Goal: Navigation & Orientation: Find specific page/section

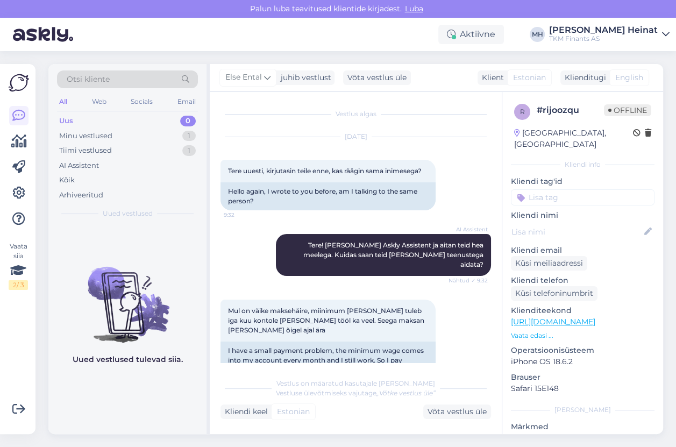
scroll to position [139, 0]
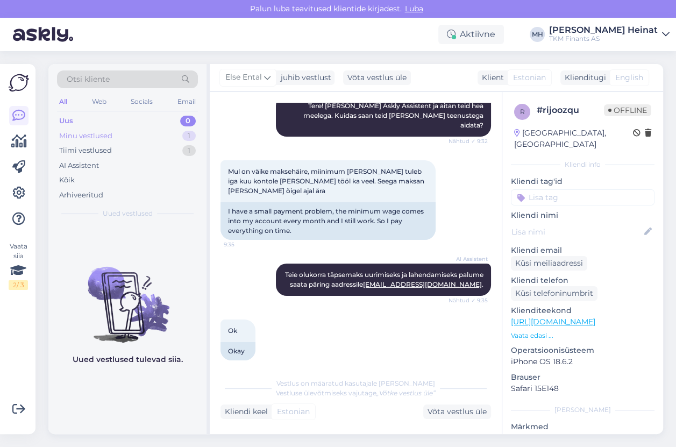
click at [104, 136] on div "Minu vestlused" at bounding box center [85, 136] width 53 height 11
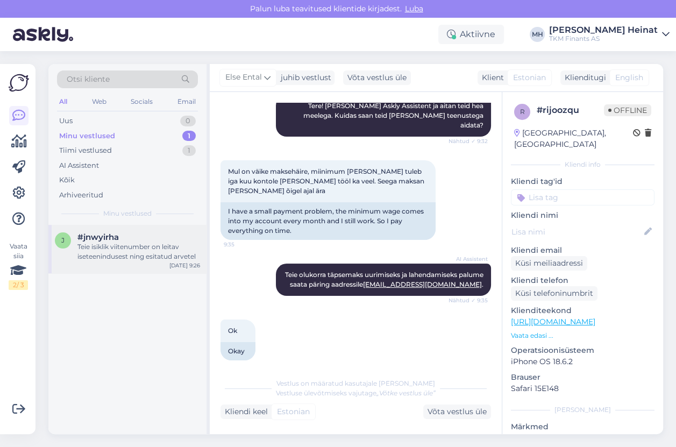
click at [117, 253] on div "Teie isiklik viitenumber on leitav iseteenindusest ning esitatud arvetel" at bounding box center [138, 251] width 123 height 19
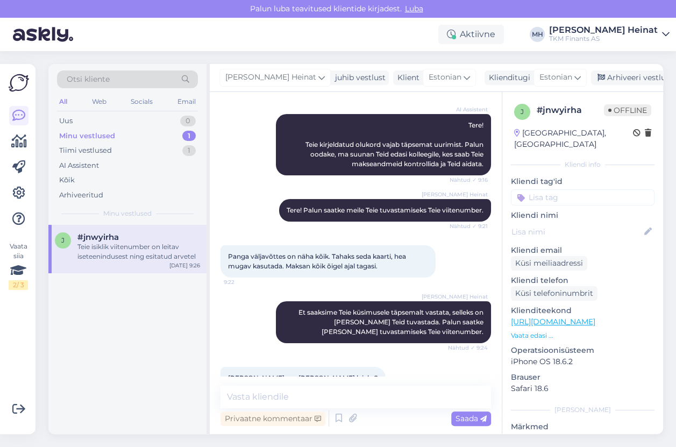
scroll to position [230, 0]
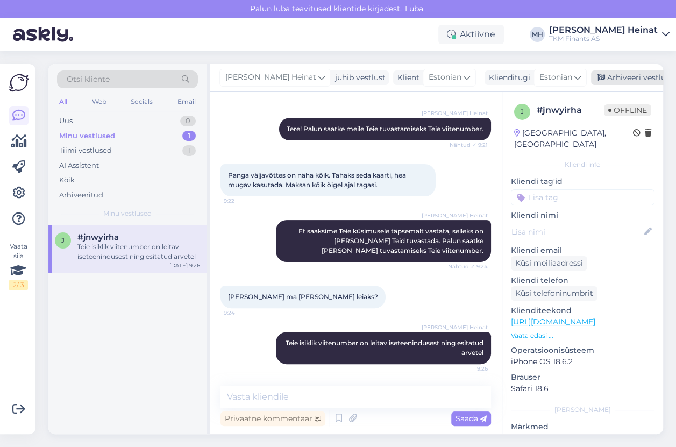
click at [632, 76] on div "Arhiveeri vestlus" at bounding box center [632, 77] width 83 height 15
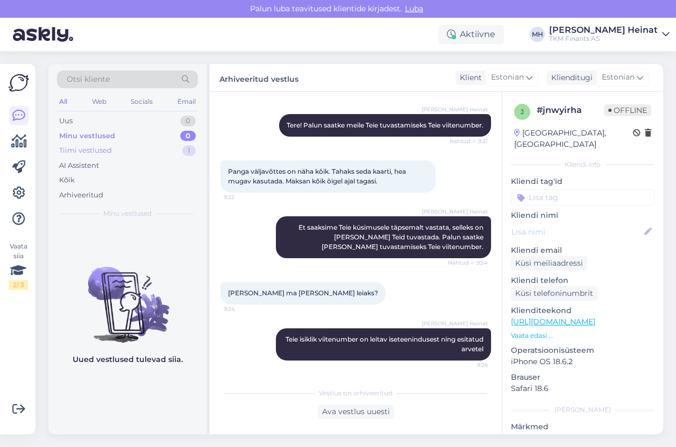
click at [101, 152] on div "Tiimi vestlused" at bounding box center [85, 150] width 53 height 11
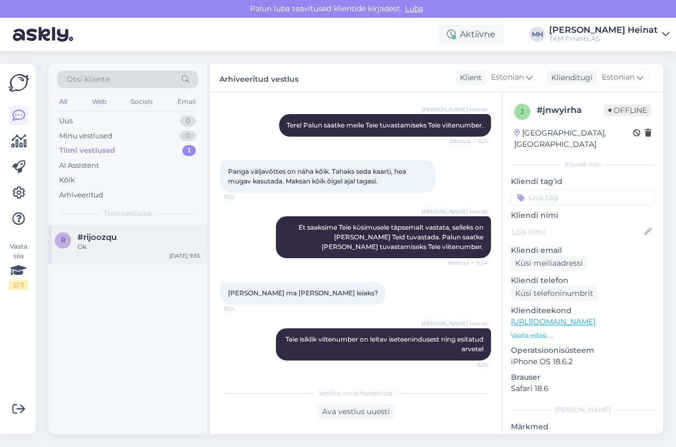
click at [107, 239] on span "#rijoozqu" at bounding box center [96, 237] width 39 height 10
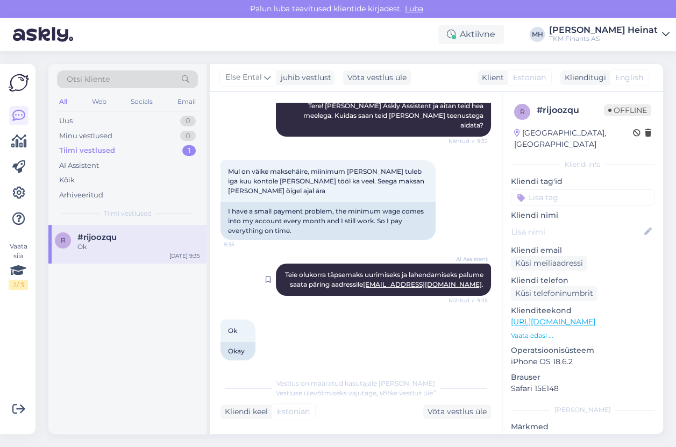
scroll to position [139, 0]
click at [80, 120] on div "Uus 0" at bounding box center [127, 120] width 141 height 15
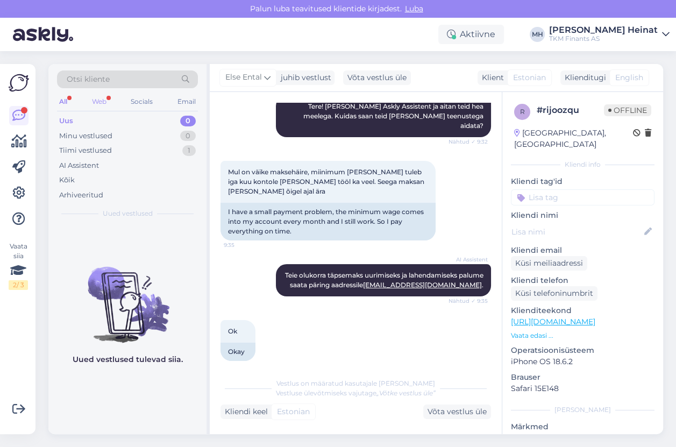
click at [99, 100] on div "Web" at bounding box center [99, 102] width 19 height 14
click at [70, 99] on div "All Web Socials Email" at bounding box center [127, 103] width 141 height 17
click at [66, 102] on div "All" at bounding box center [63, 102] width 12 height 14
click at [92, 151] on div "Tiimi vestlused" at bounding box center [85, 150] width 53 height 11
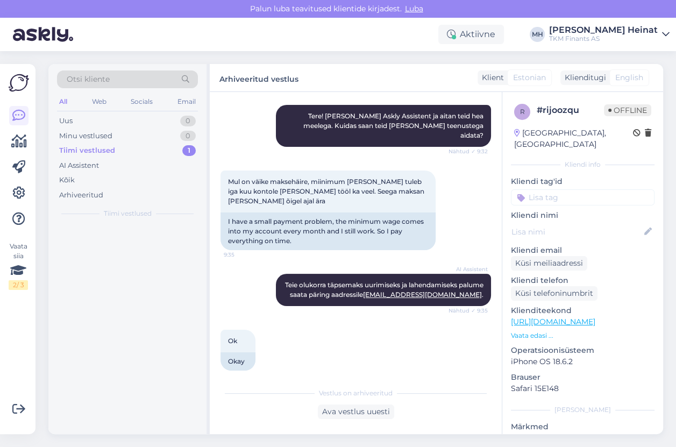
scroll to position [129, 0]
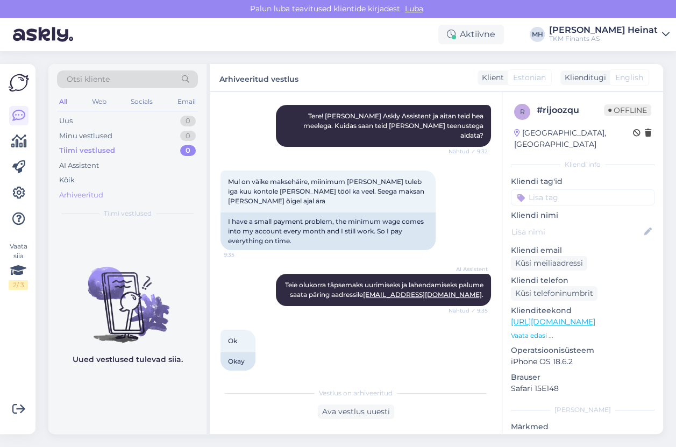
click at [105, 193] on div "Arhiveeritud" at bounding box center [127, 195] width 141 height 15
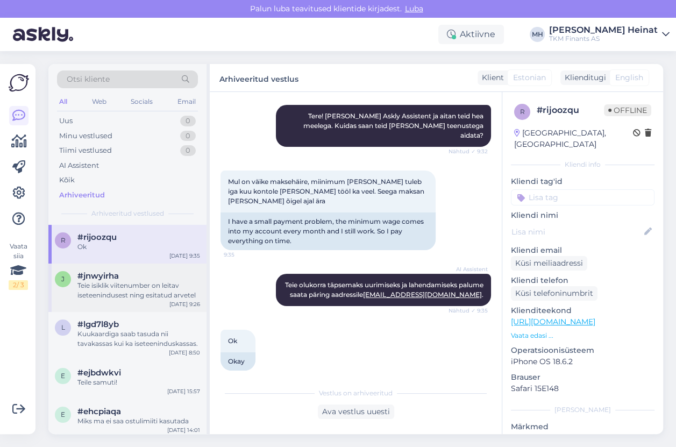
click at [130, 289] on div "Teie isiklik viitenumber on leitav iseteenindusest ning esitatud arvetel" at bounding box center [138, 290] width 123 height 19
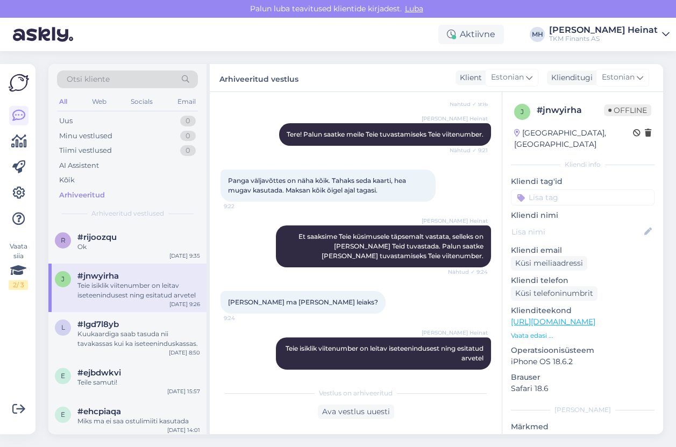
scroll to position [233, 0]
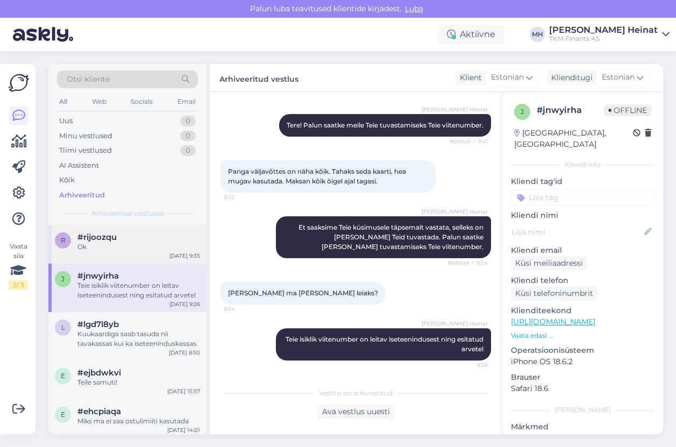
click at [140, 250] on div "Ok" at bounding box center [138, 247] width 123 height 10
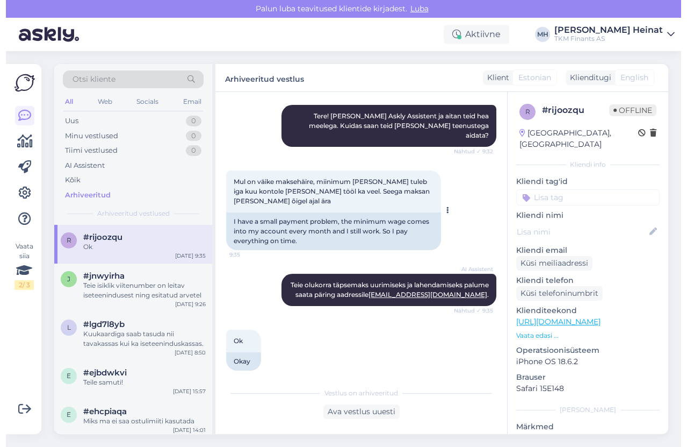
scroll to position [129, 0]
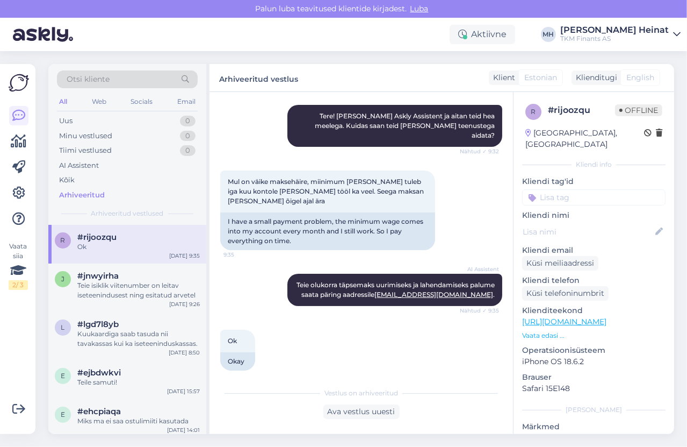
click at [435, 350] on div "Ok 9:35 Okay" at bounding box center [361, 350] width 282 height 64
